Goal: Task Accomplishment & Management: Manage account settings

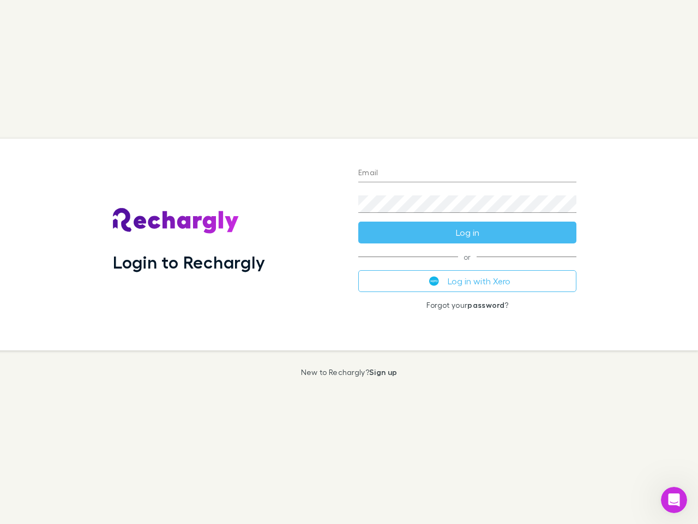
click at [349, 262] on div "Login to Rechargly" at bounding box center [226, 245] width 245 height 212
click at [467, 173] on input "Email" at bounding box center [467, 173] width 218 height 17
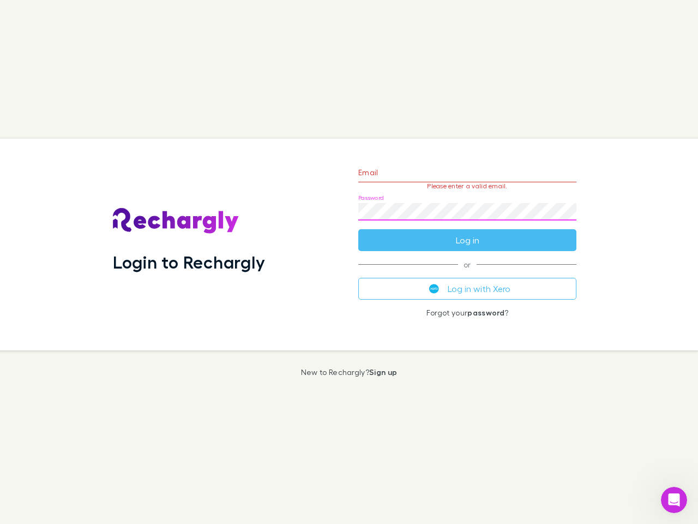
click at [467, 232] on form "Email Please enter a valid email. Password Log in" at bounding box center [467, 203] width 218 height 95
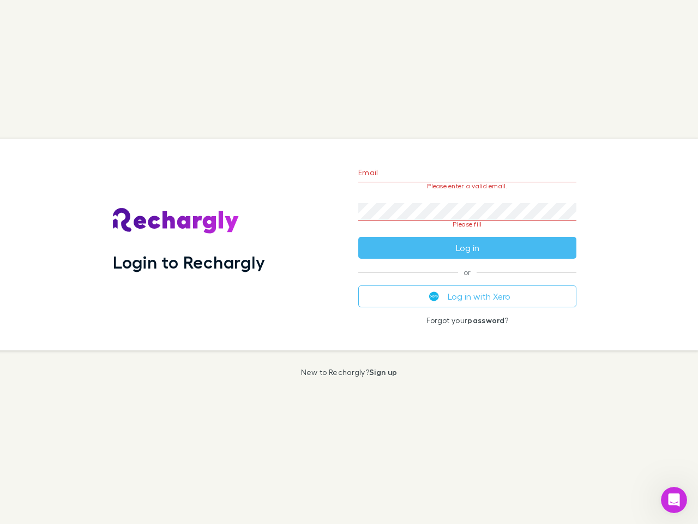
click at [467, 281] on div "Email Please enter a valid email. Password Please fill Log in or Log in with Xe…" at bounding box center [468, 245] width 236 height 212
click at [674, 500] on icon "Open Intercom Messenger" at bounding box center [674, 500] width 18 height 18
